Goal: Go to known website

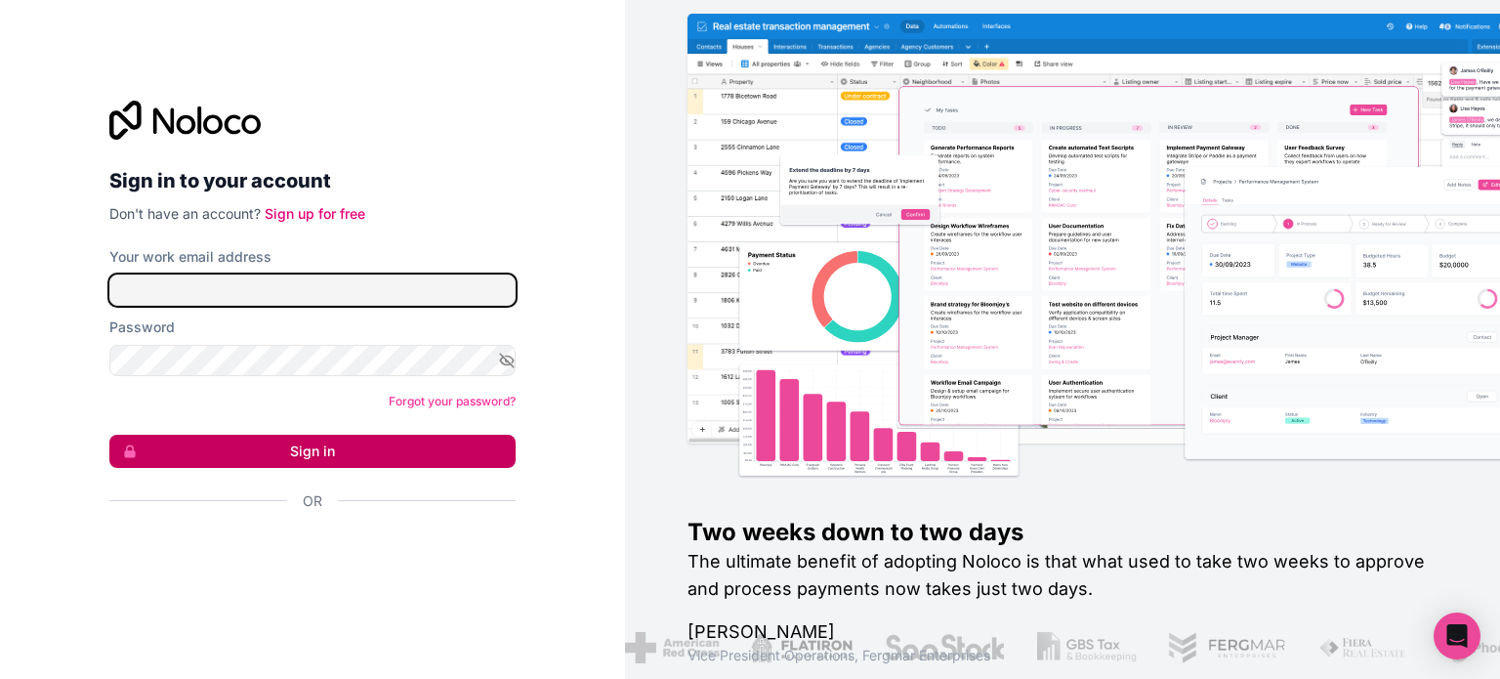
type input "[PERSON_NAME][EMAIL_ADDRESS][DOMAIN_NAME]"
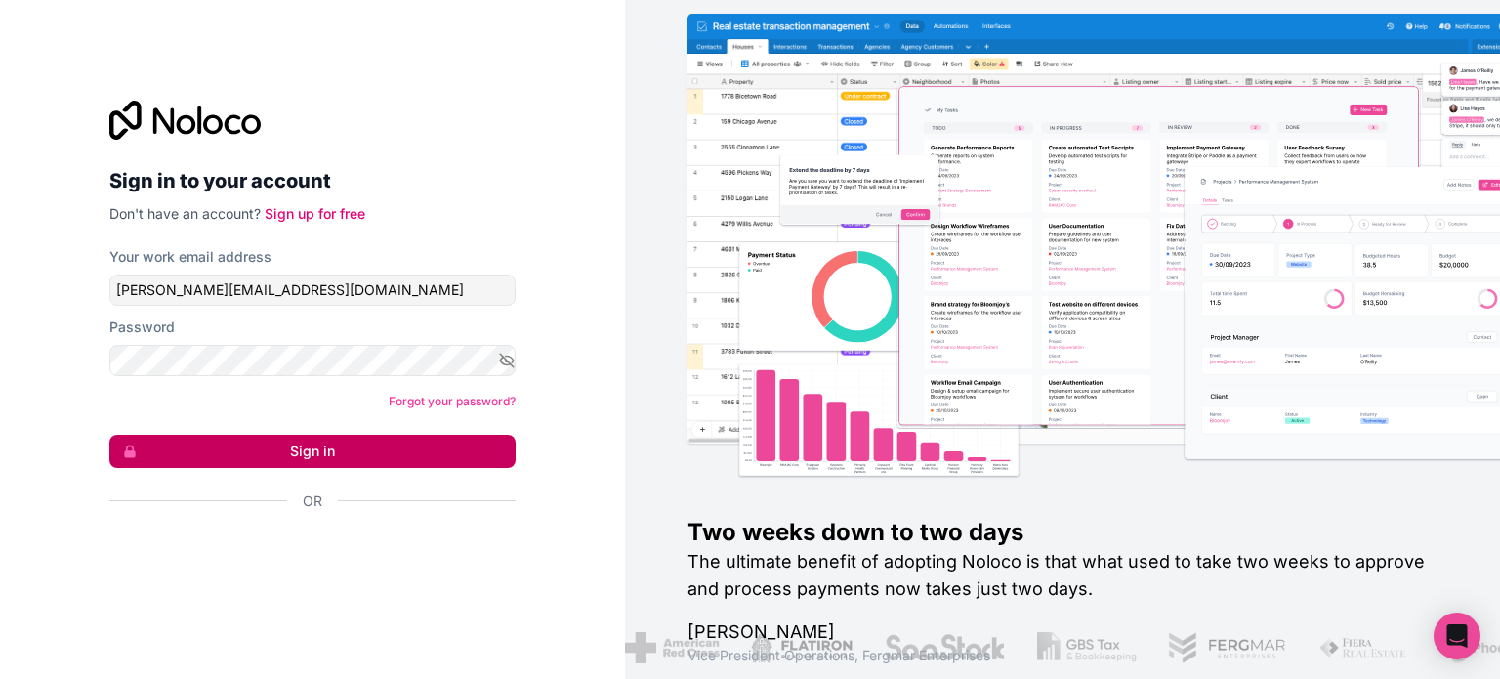
click at [496, 446] on button "Sign in" at bounding box center [312, 450] width 406 height 33
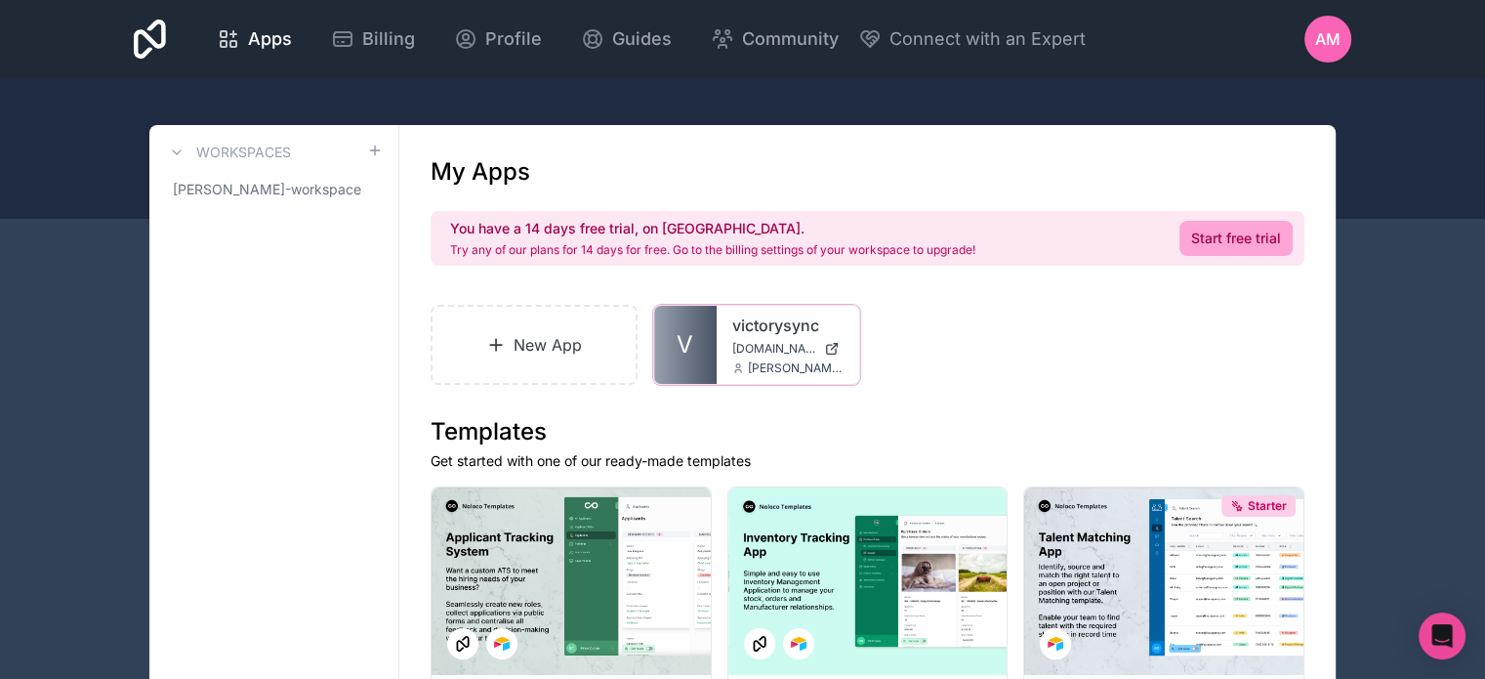
click at [733, 342] on span "[DOMAIN_NAME]" at bounding box center [774, 349] width 84 height 16
